Goal: Navigation & Orientation: Find specific page/section

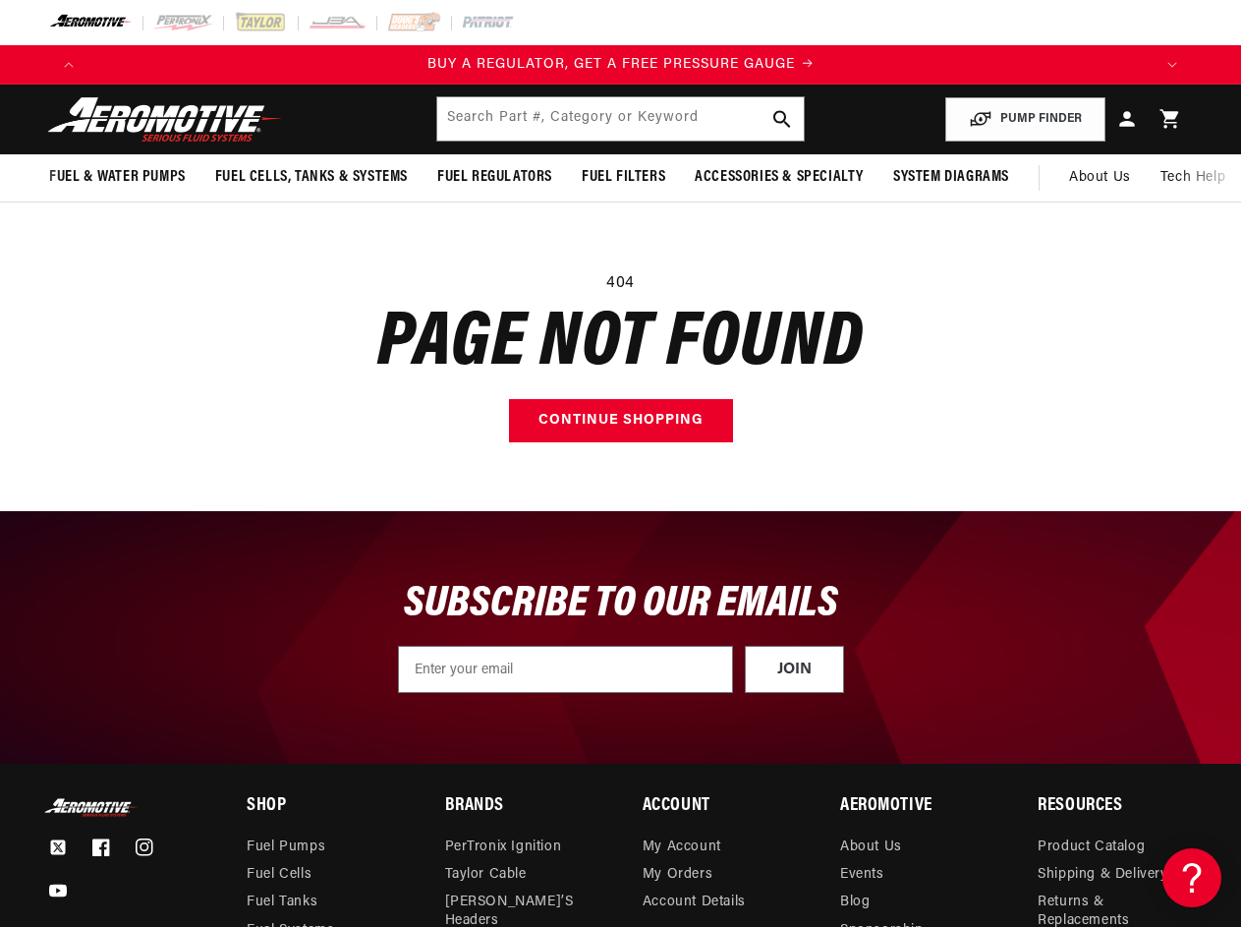
scroll to position [0, 1064]
click at [620, 463] on main "404 Page not found Continue shopping" at bounding box center [620, 356] width 1241 height 309
click at [69, 65] on icon "Translation missing: en.sections.announcements.previous_announcement" at bounding box center [69, 65] width 10 height 6
click at [1172, 65] on icon "Translation missing: en.sections.announcements.next_announcement" at bounding box center [1173, 65] width 10 height 6
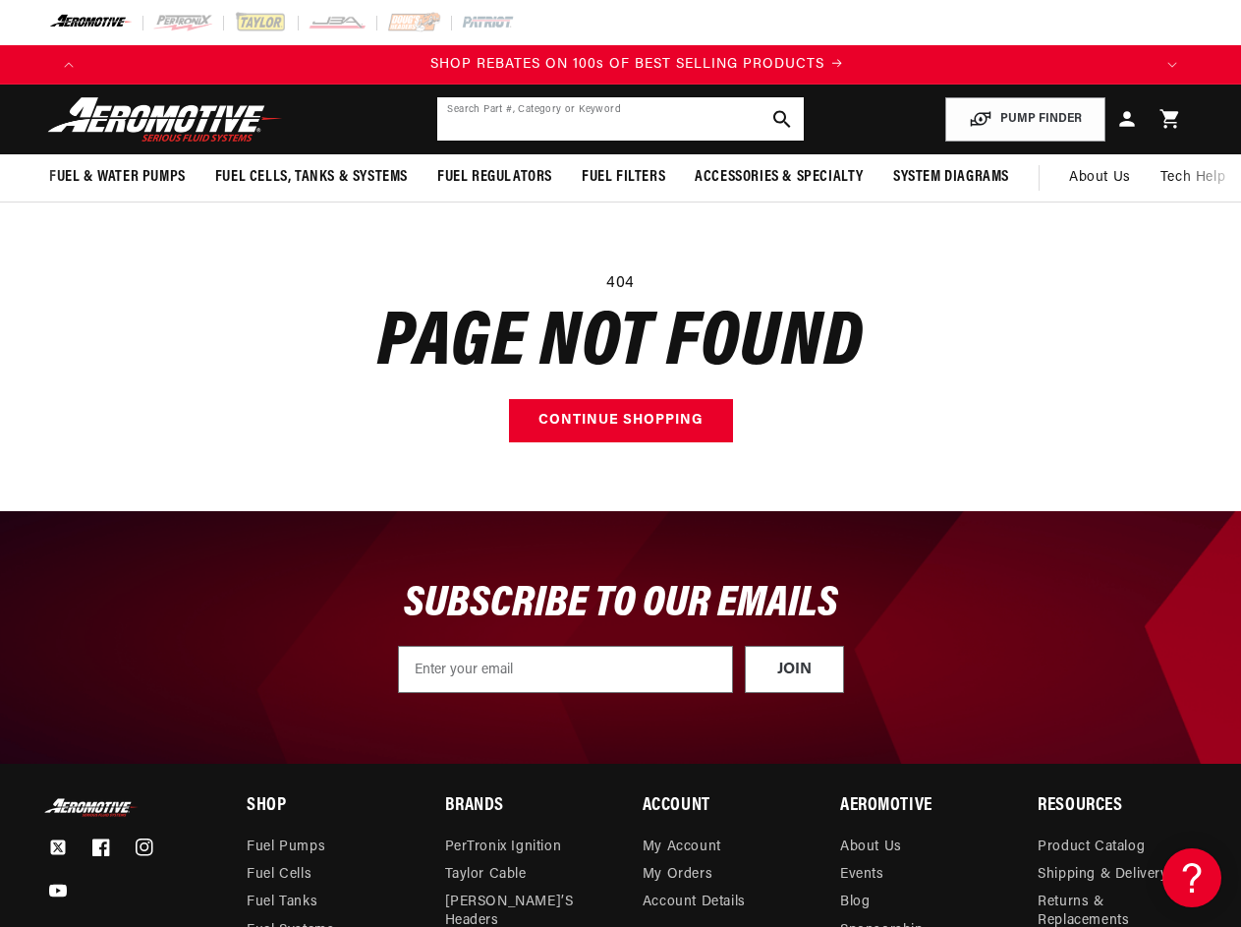
click at [620, 119] on input "text" at bounding box center [620, 118] width 366 height 43
click at [1026, 119] on button "PUMP FINDER" at bounding box center [1025, 119] width 160 height 44
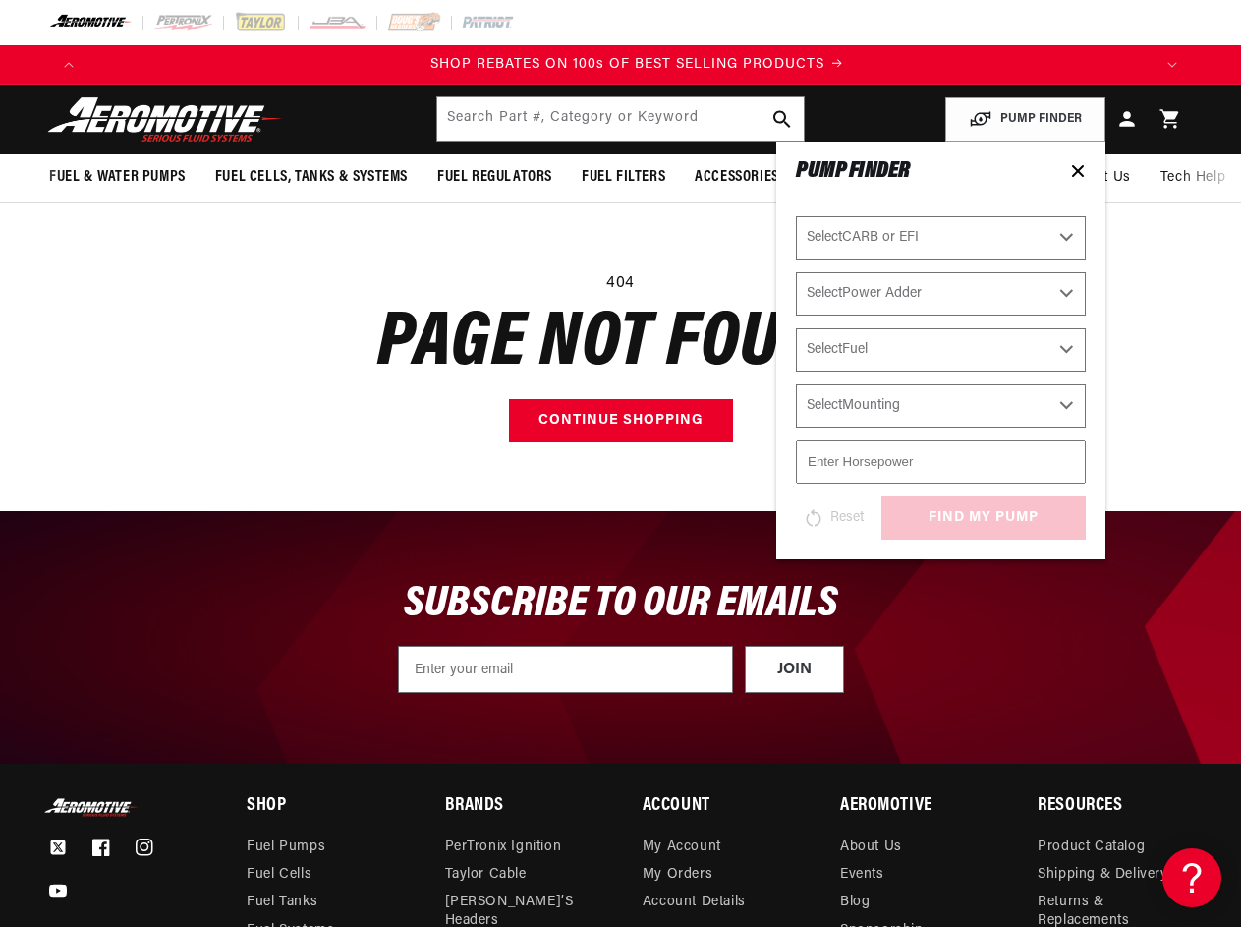
click at [117, 177] on span "Fuel & Water Pumps" at bounding box center [117, 177] width 137 height 21
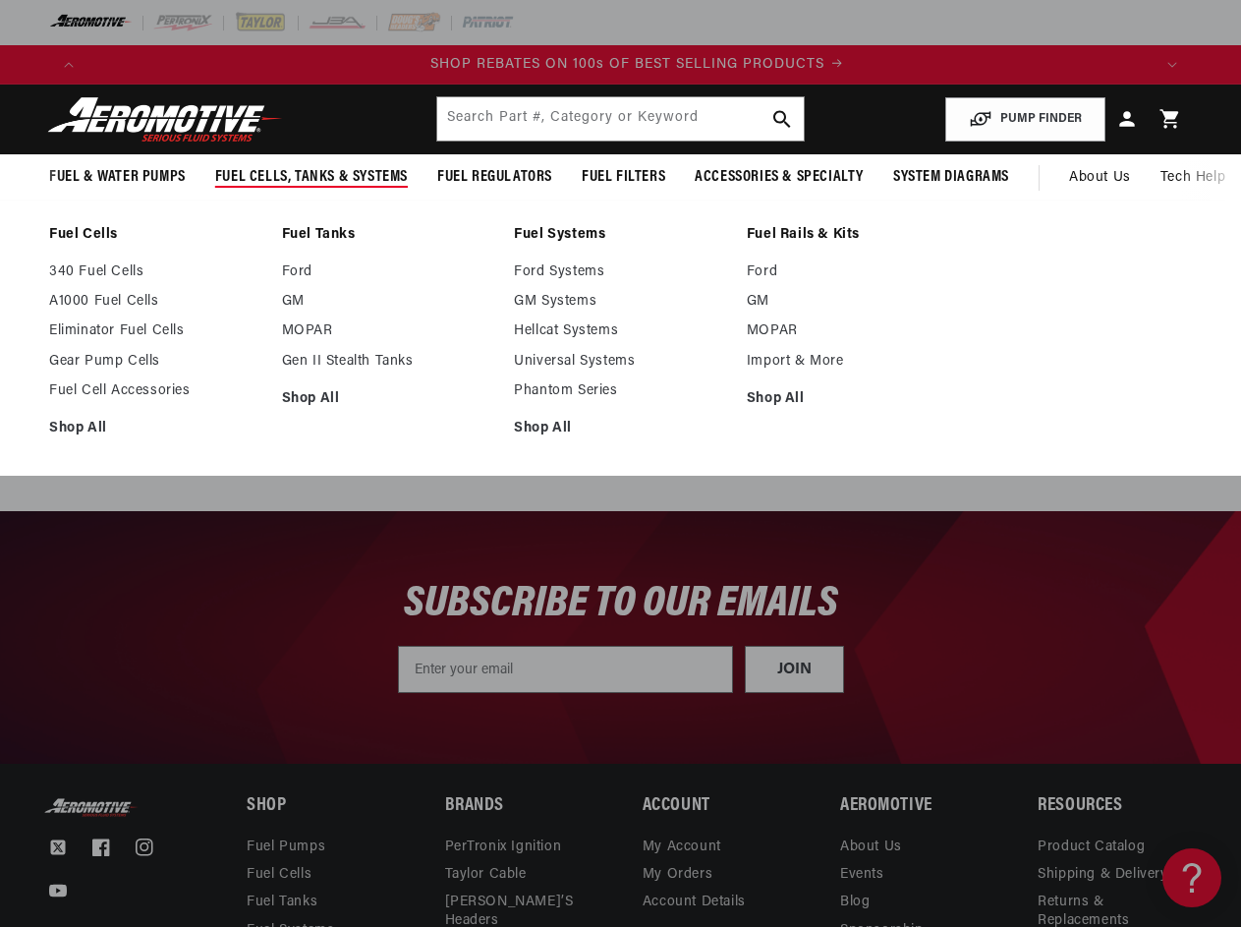
scroll to position [0, 3193]
click at [312, 177] on span "Fuel Cells, Tanks & Systems" at bounding box center [311, 177] width 193 height 21
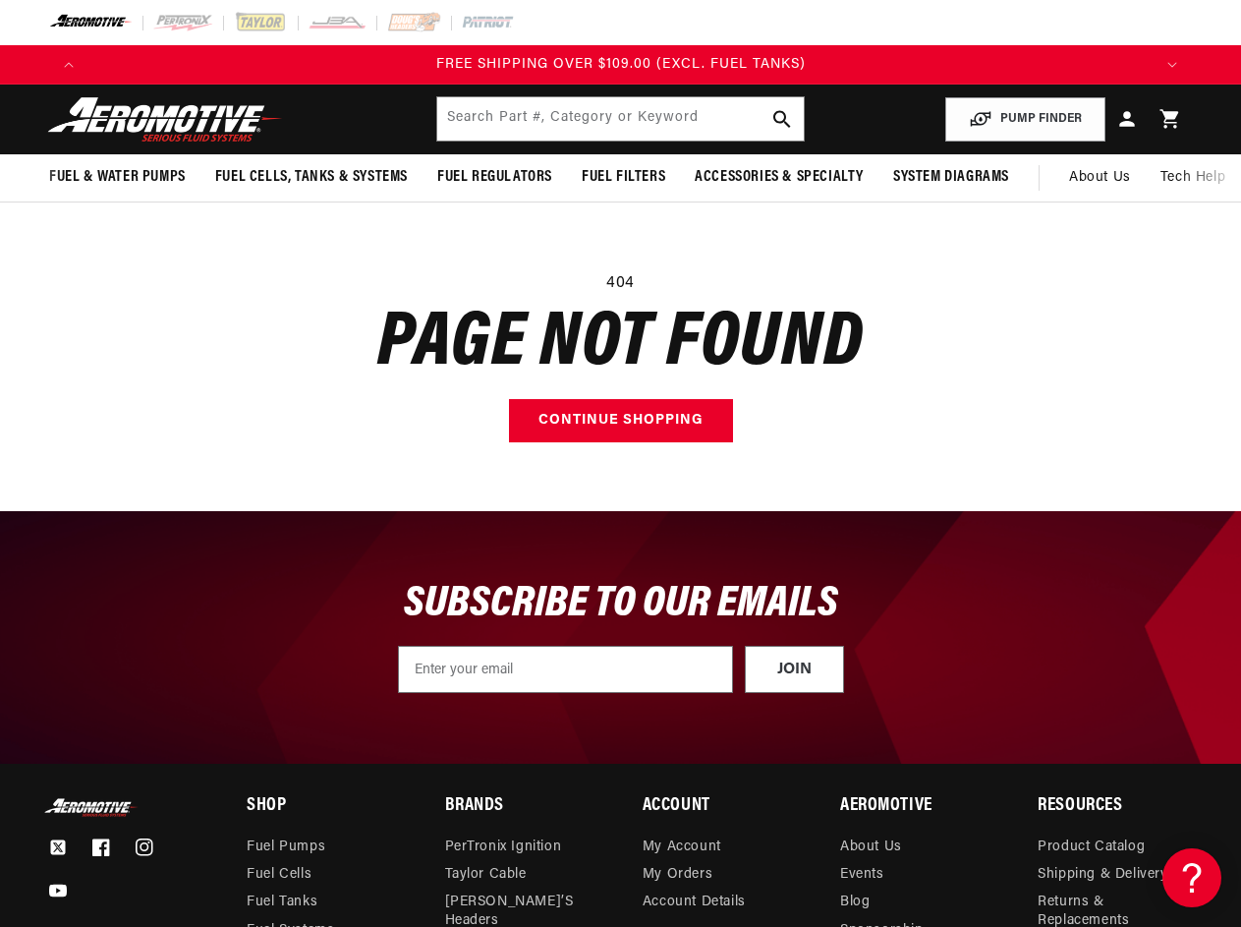
click at [494, 177] on span "Fuel Regulators" at bounding box center [494, 177] width 115 height 21
click at [623, 177] on span "Fuel Filters" at bounding box center [624, 177] width 84 height 21
click at [777, 177] on span "Accessories & Specialty" at bounding box center [779, 177] width 169 height 21
